Goal: Use online tool/utility: Utilize a website feature to perform a specific function

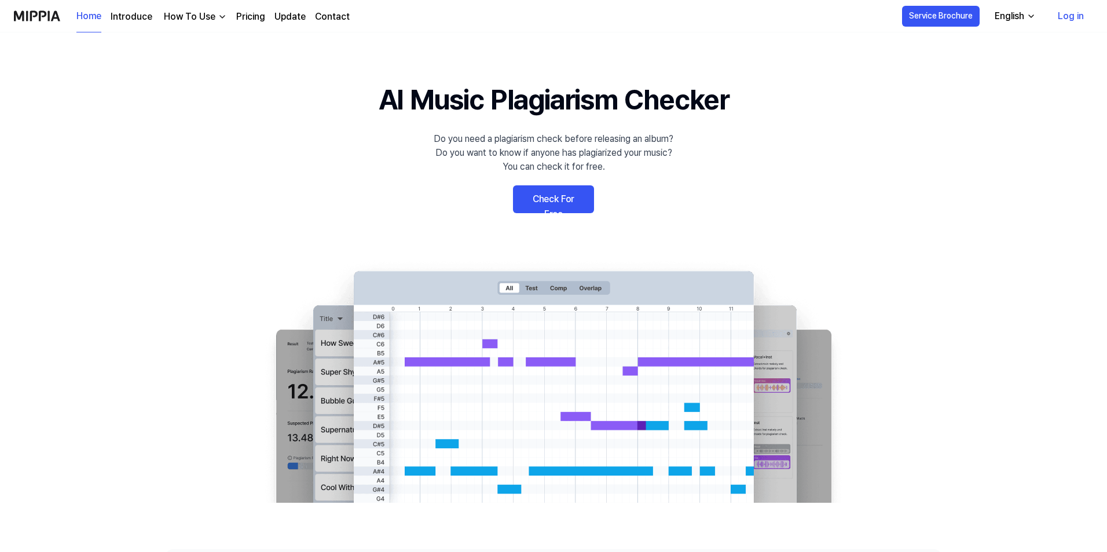
click at [556, 200] on link "Check For Free" at bounding box center [553, 199] width 81 height 28
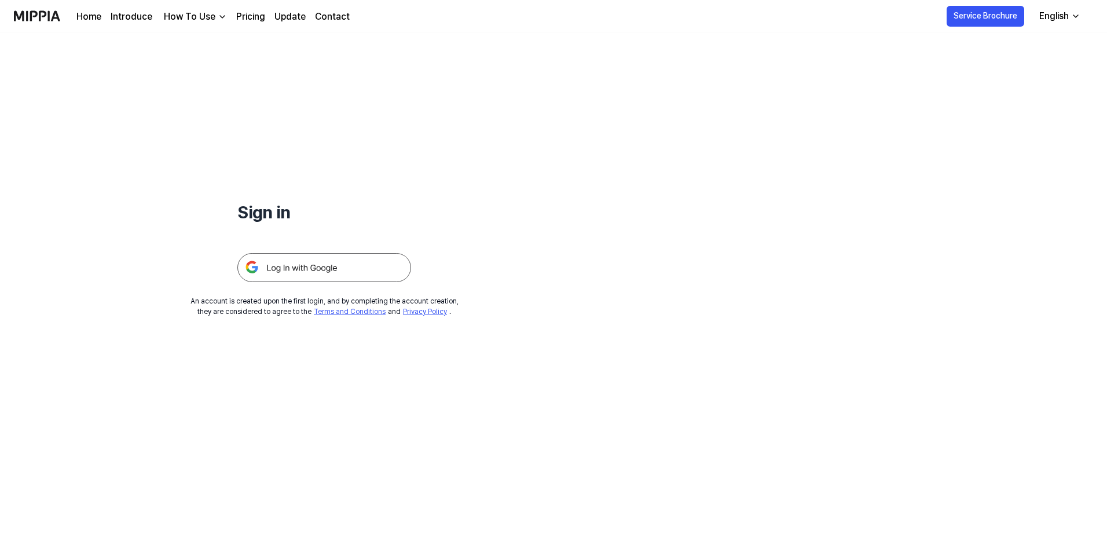
click at [333, 272] on img at bounding box center [324, 267] width 174 height 29
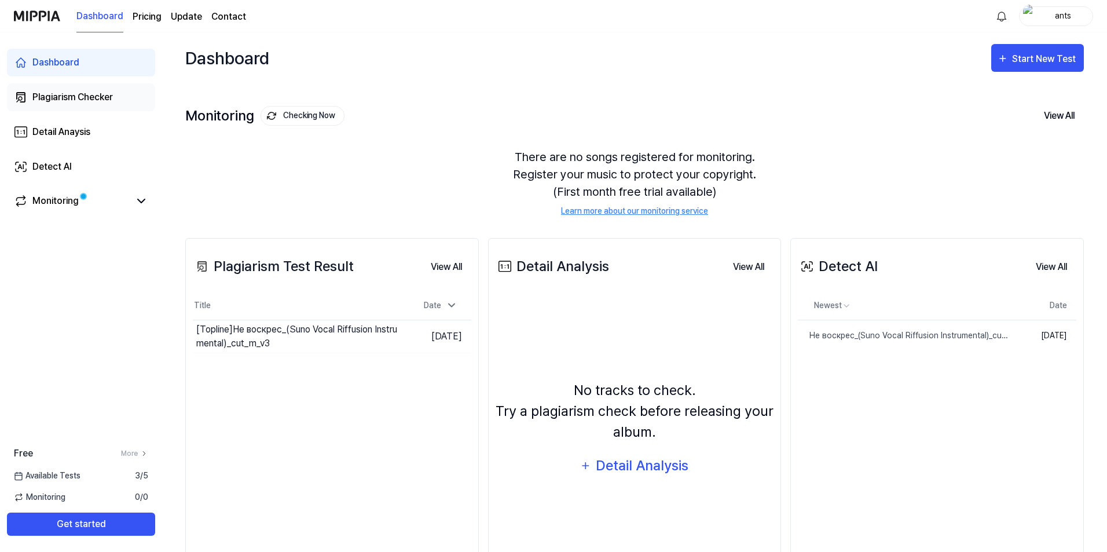
click at [84, 93] on div "Plagiarism Checker" at bounding box center [72, 97] width 80 height 14
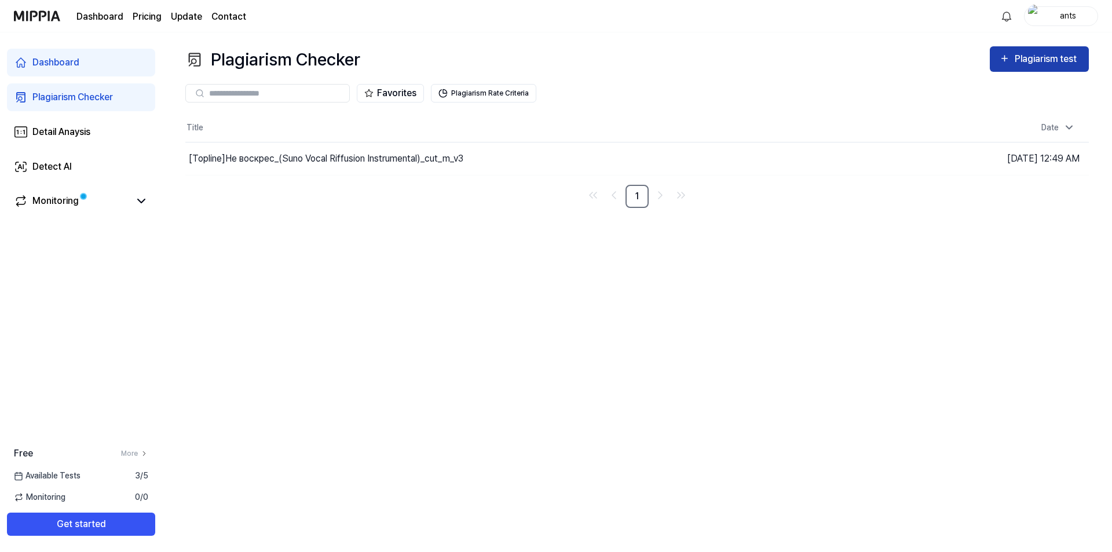
click at [1027, 59] on div "Plagiarism test" at bounding box center [1046, 59] width 65 height 15
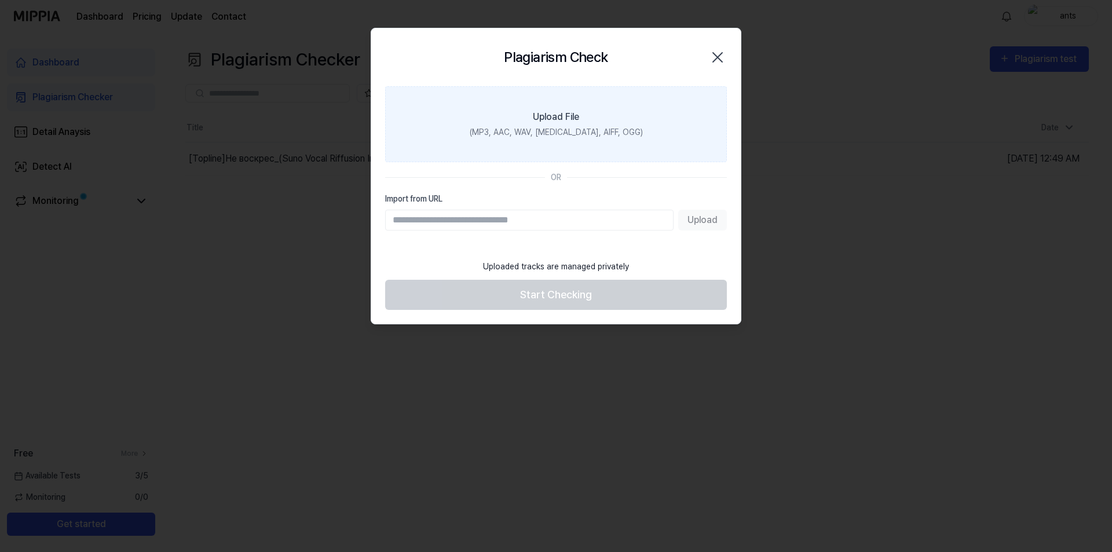
click at [560, 122] on div "Upload File" at bounding box center [556, 117] width 46 height 14
click at [0, 0] on input "Upload File (MP3, AAC, WAV, [MEDICAL_DATA], AIFF, OGG)" at bounding box center [0, 0] width 0 height 0
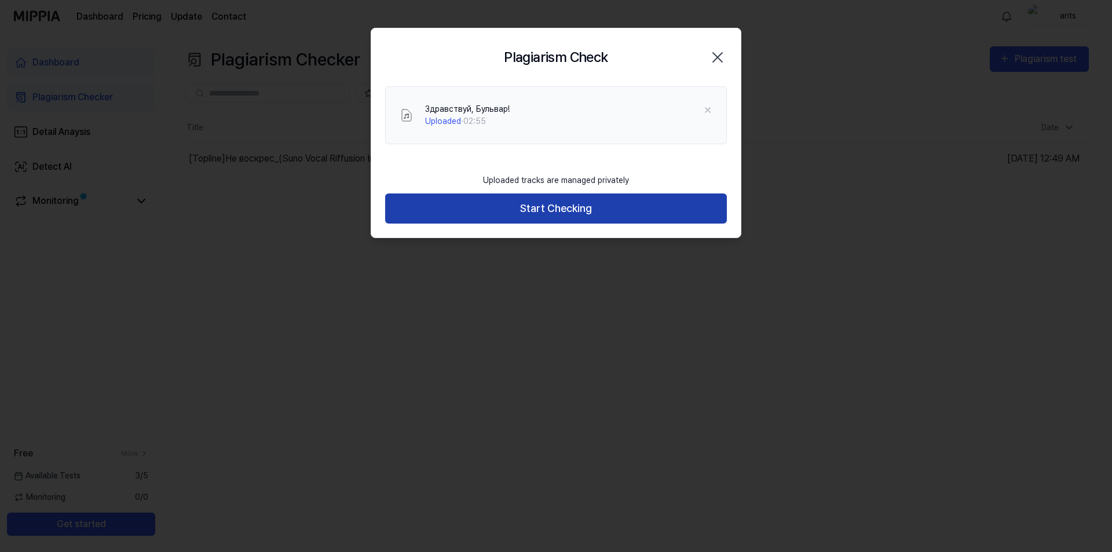
click at [481, 203] on button "Start Checking" at bounding box center [556, 208] width 342 height 31
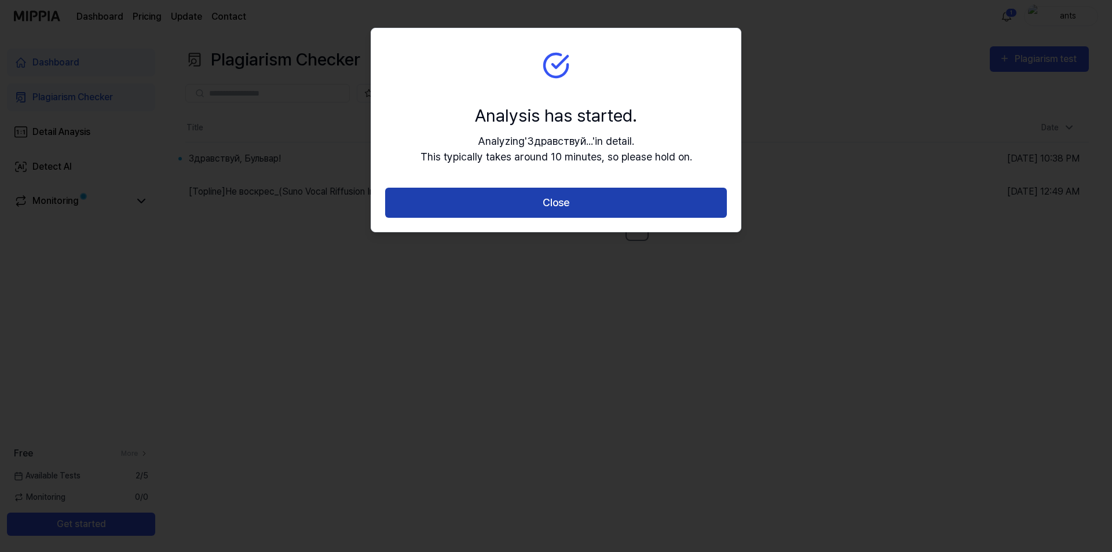
click at [585, 204] on button "Close" at bounding box center [556, 203] width 342 height 31
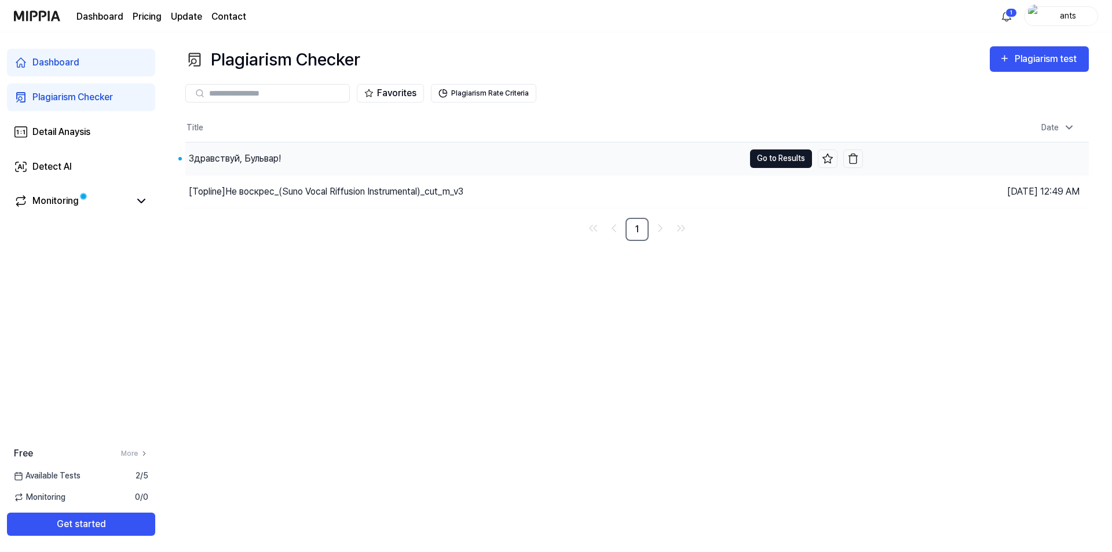
click at [773, 159] on button "Go to Results" at bounding box center [781, 158] width 62 height 19
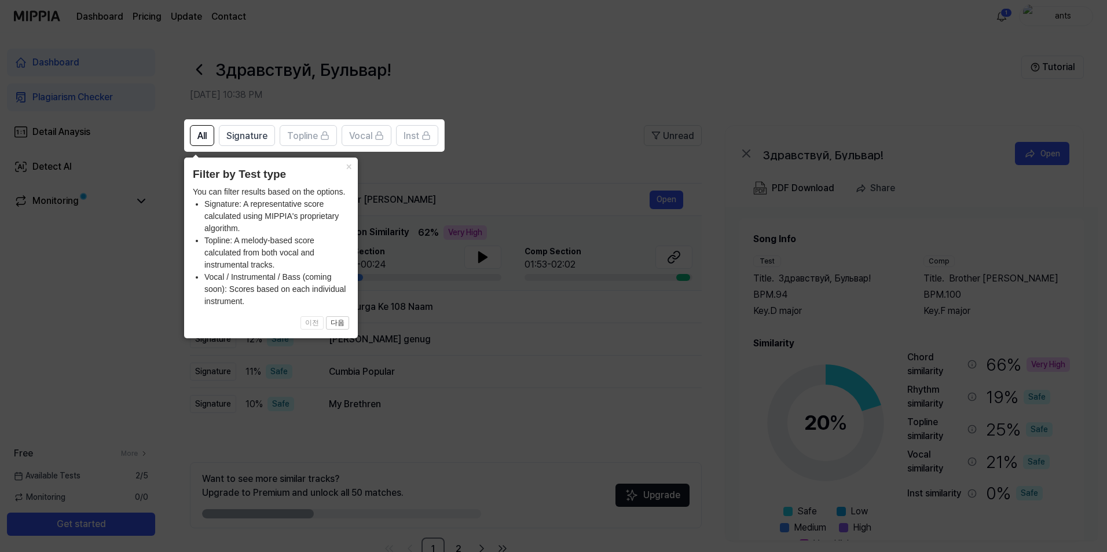
click at [505, 78] on icon at bounding box center [556, 276] width 1112 height 552
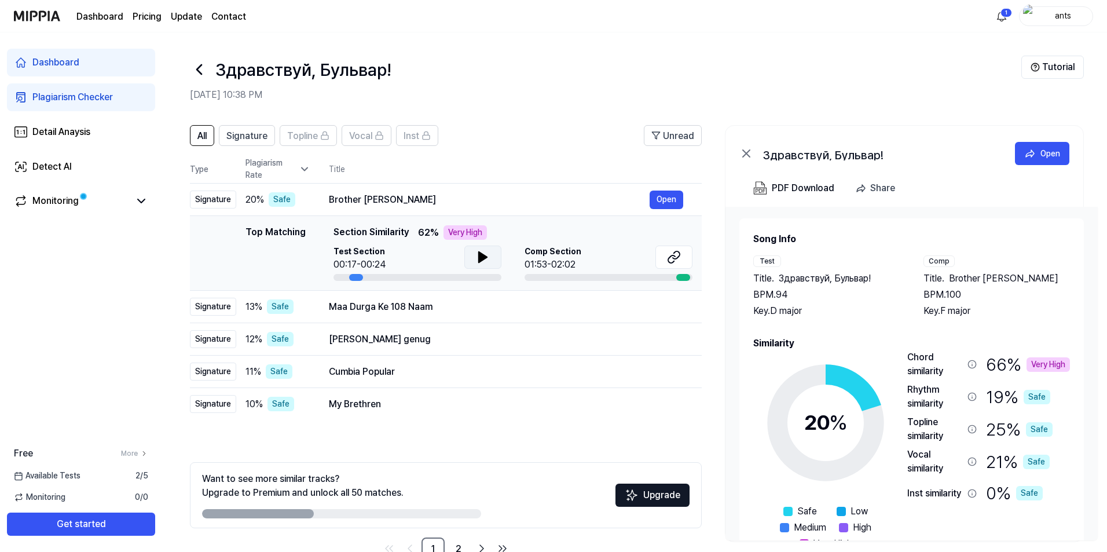
click at [479, 258] on icon at bounding box center [483, 257] width 8 height 10
click at [479, 258] on icon at bounding box center [480, 256] width 2 height 9
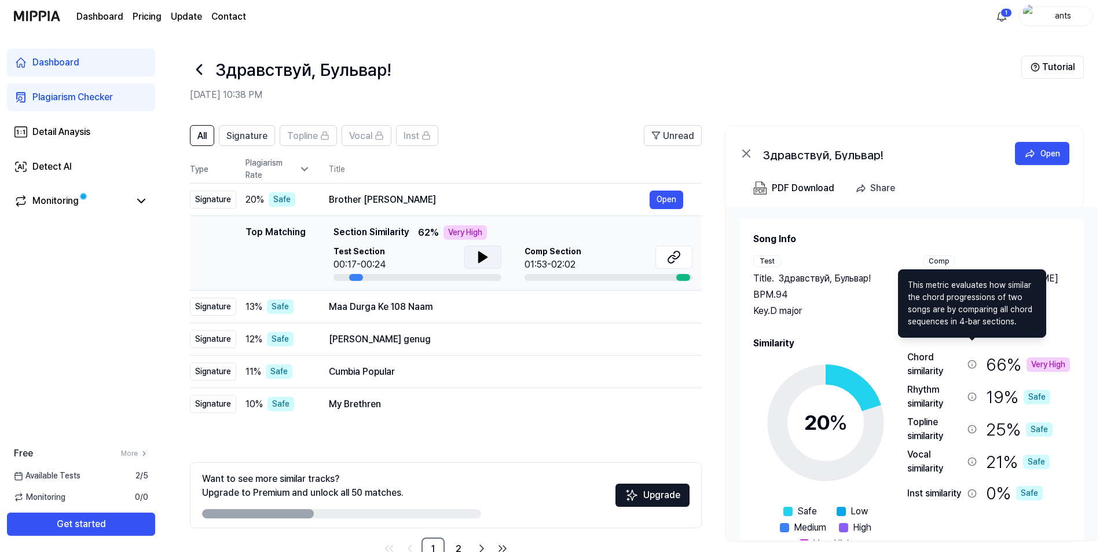
scroll to position [36, 0]
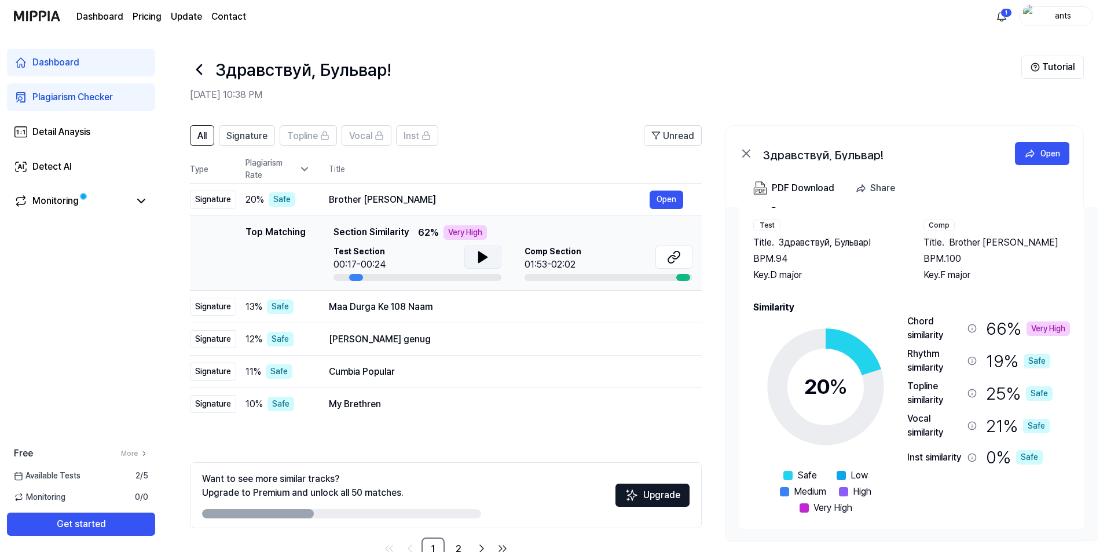
click at [570, 93] on h2 "[DATE] 10:38 PM" at bounding box center [605, 95] width 831 height 14
click at [485, 254] on icon at bounding box center [483, 257] width 14 height 14
drag, startPoint x: 397, startPoint y: 279, endPoint x: 408, endPoint y: 280, distance: 11.0
click at [408, 280] on div at bounding box center [417, 277] width 168 height 7
click at [395, 274] on div at bounding box center [417, 277] width 168 height 7
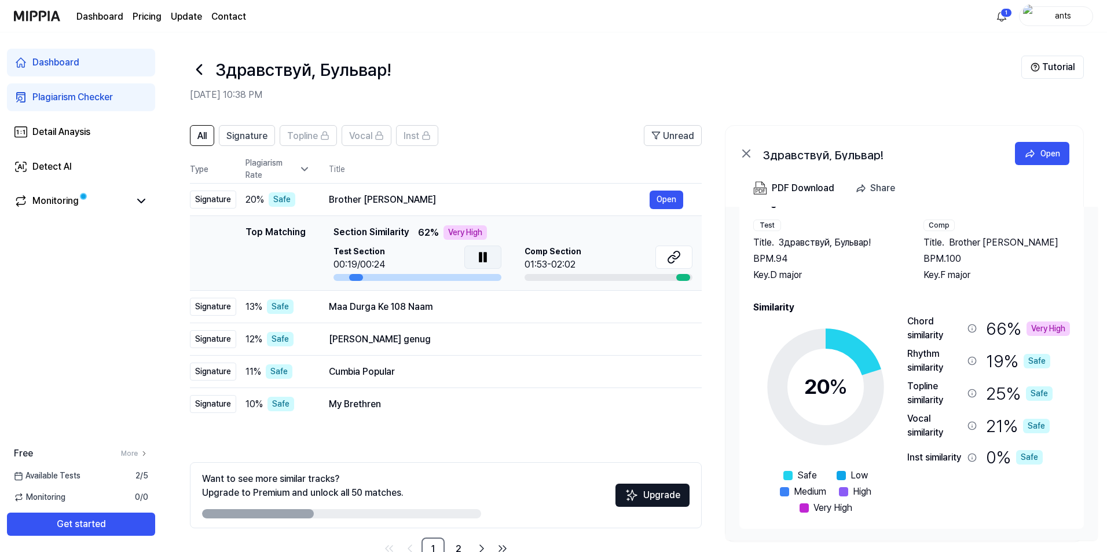
click at [591, 278] on div at bounding box center [609, 277] width 168 height 7
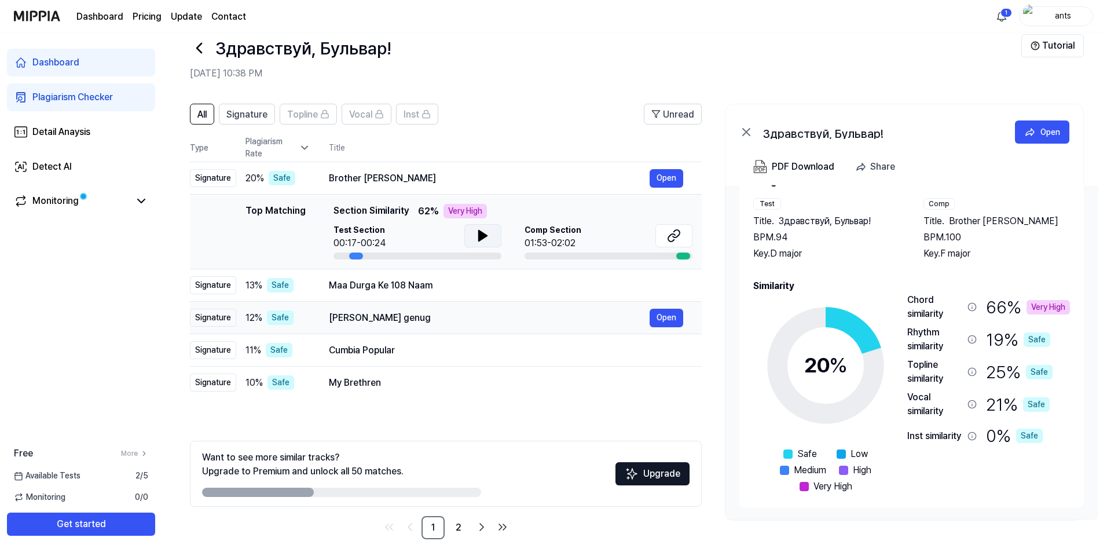
scroll to position [32, 0]
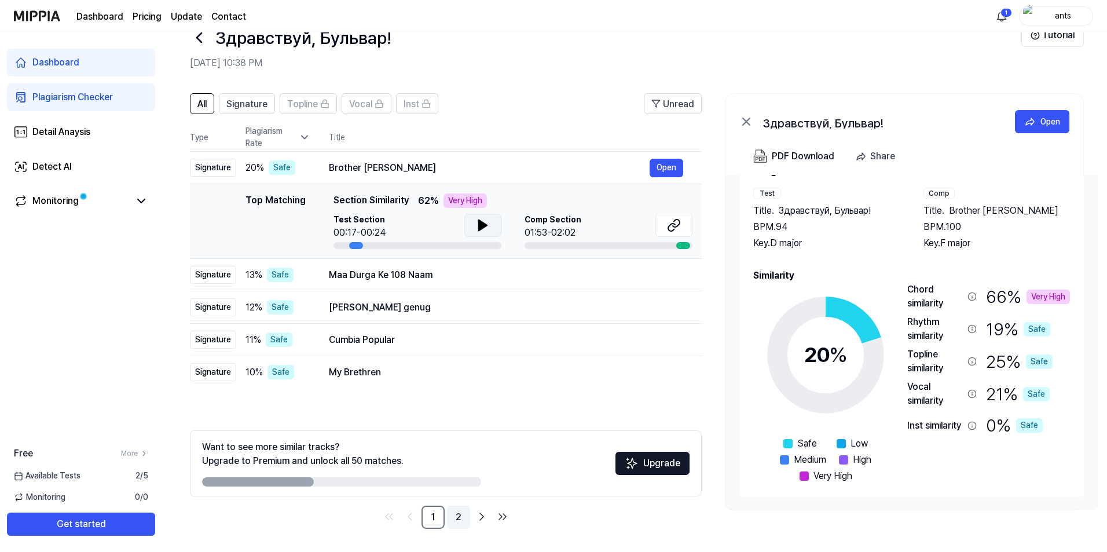
click at [461, 520] on link "2" at bounding box center [458, 516] width 23 height 23
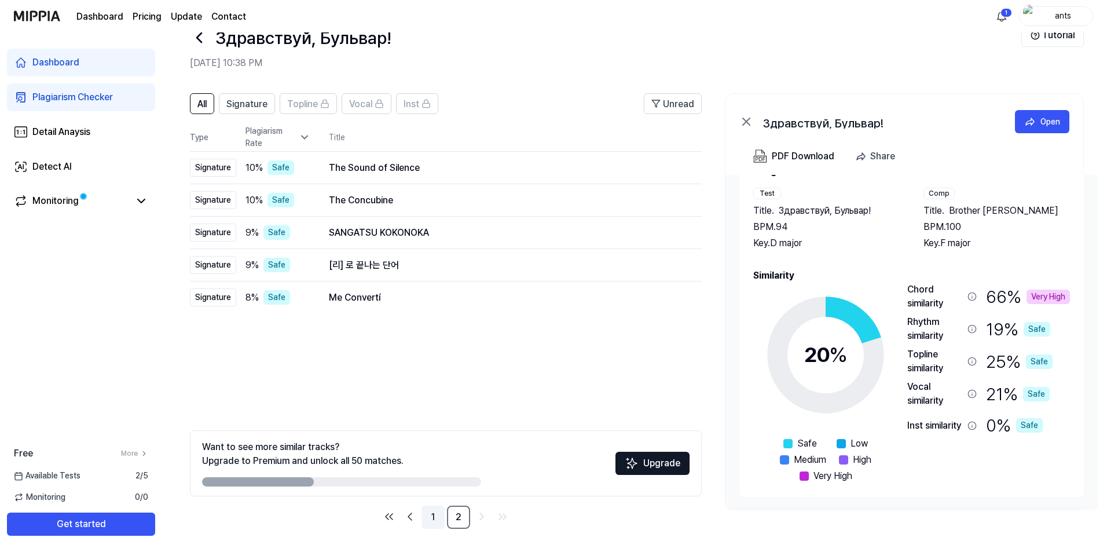
click at [439, 520] on link "1" at bounding box center [433, 516] width 23 height 23
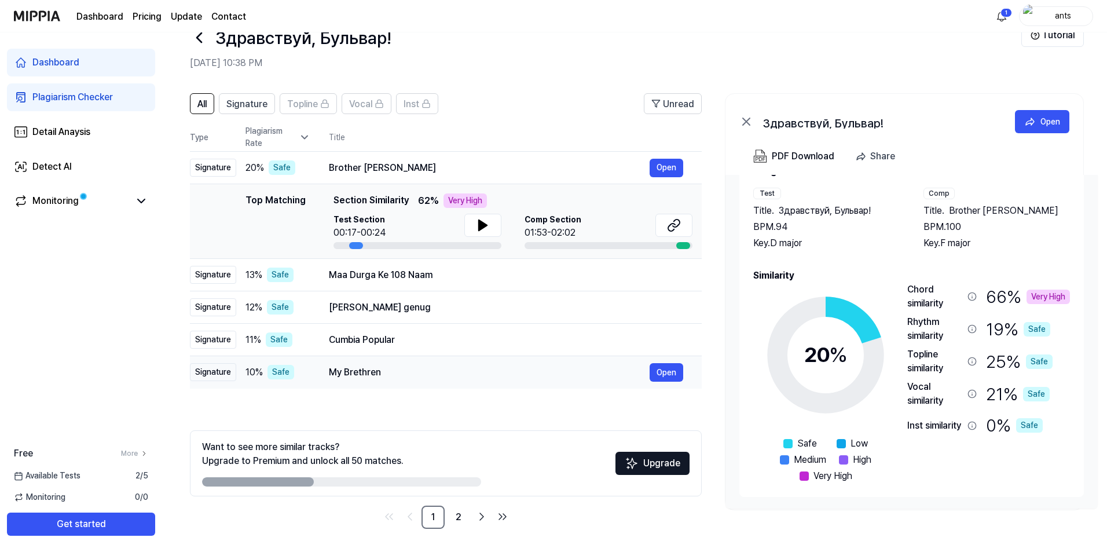
scroll to position [0, 0]
